Goal: Navigation & Orientation: Find specific page/section

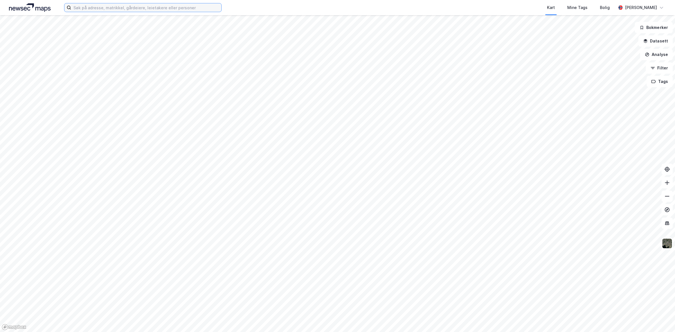
click at [133, 9] on input at bounding box center [146, 7] width 150 height 8
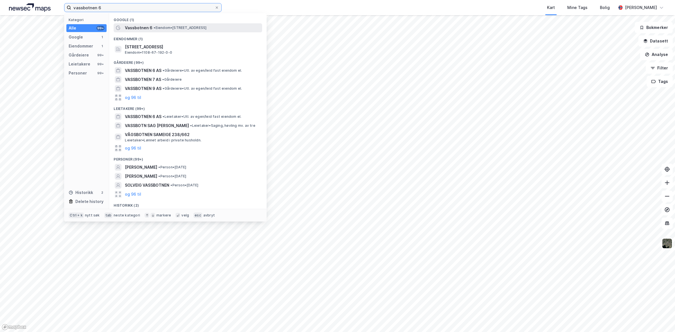
type input "vassbotnen 6"
click at [167, 24] on div "Vassbotnen 6 • Eiendom • [STREET_ADDRESS]" at bounding box center [193, 27] width 136 height 7
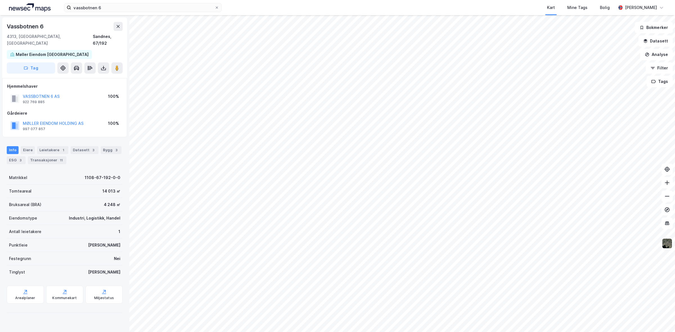
click at [663, 244] on img at bounding box center [667, 243] width 11 height 11
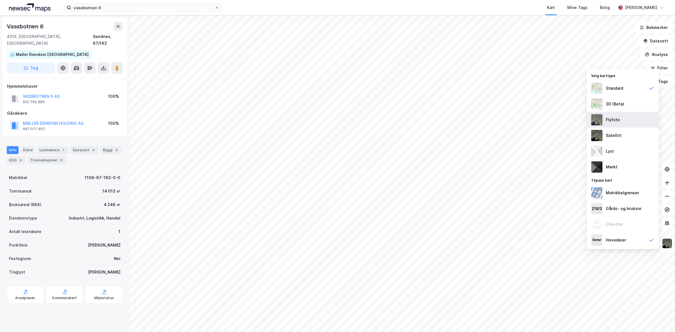
click at [615, 118] on div "Flyfoto" at bounding box center [613, 119] width 14 height 7
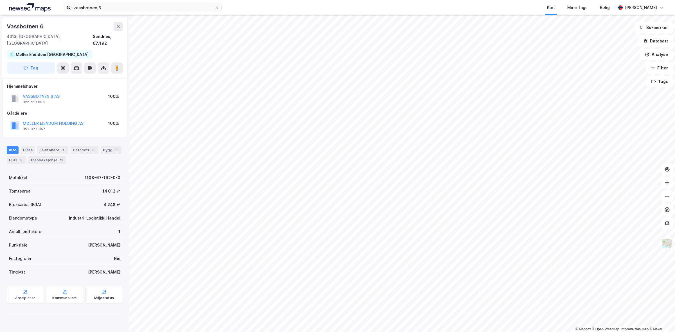
click at [668, 246] on img at bounding box center [667, 243] width 11 height 11
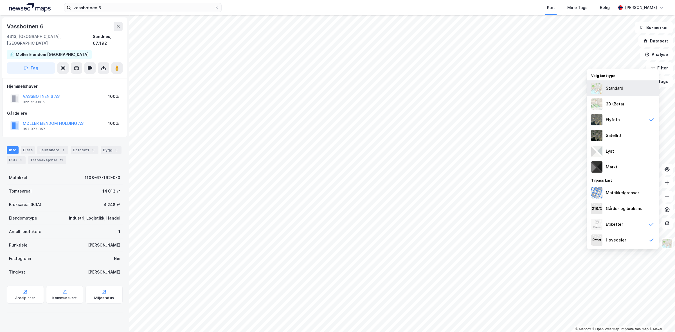
click at [621, 89] on div "Standard" at bounding box center [614, 88] width 17 height 7
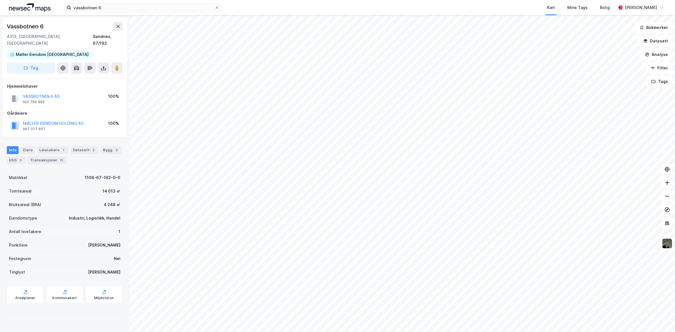
click at [666, 244] on img at bounding box center [667, 243] width 11 height 11
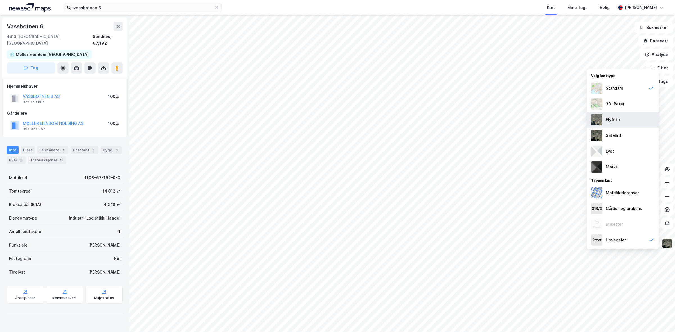
click at [619, 120] on div "Flyfoto" at bounding box center [613, 119] width 14 height 7
